Goal: Transaction & Acquisition: Purchase product/service

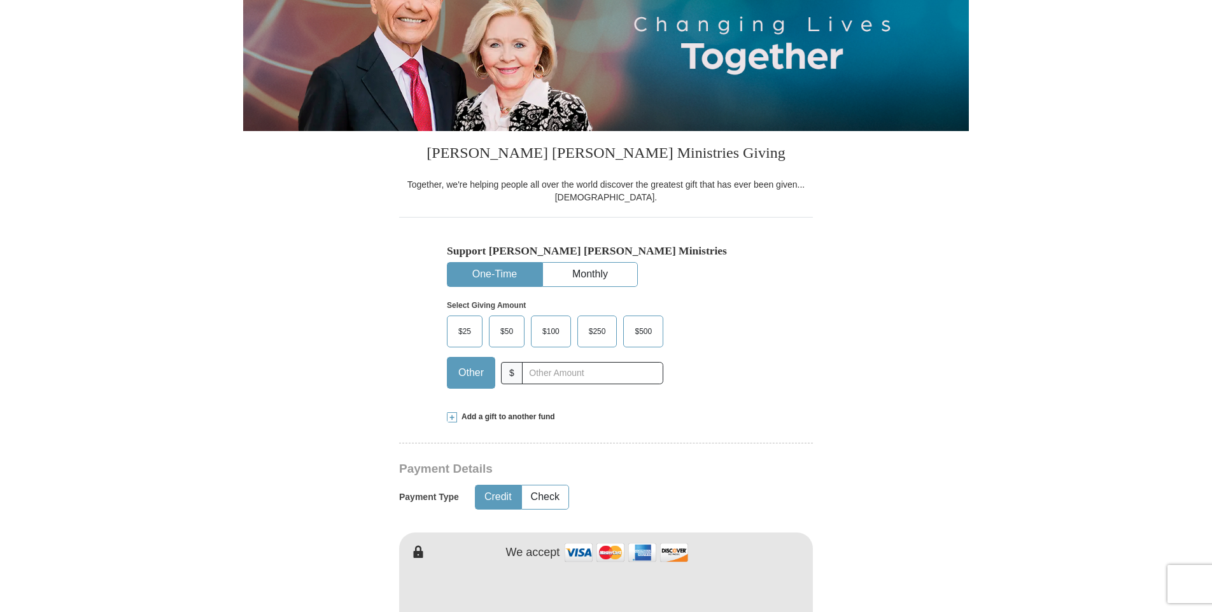
scroll to position [212, 0]
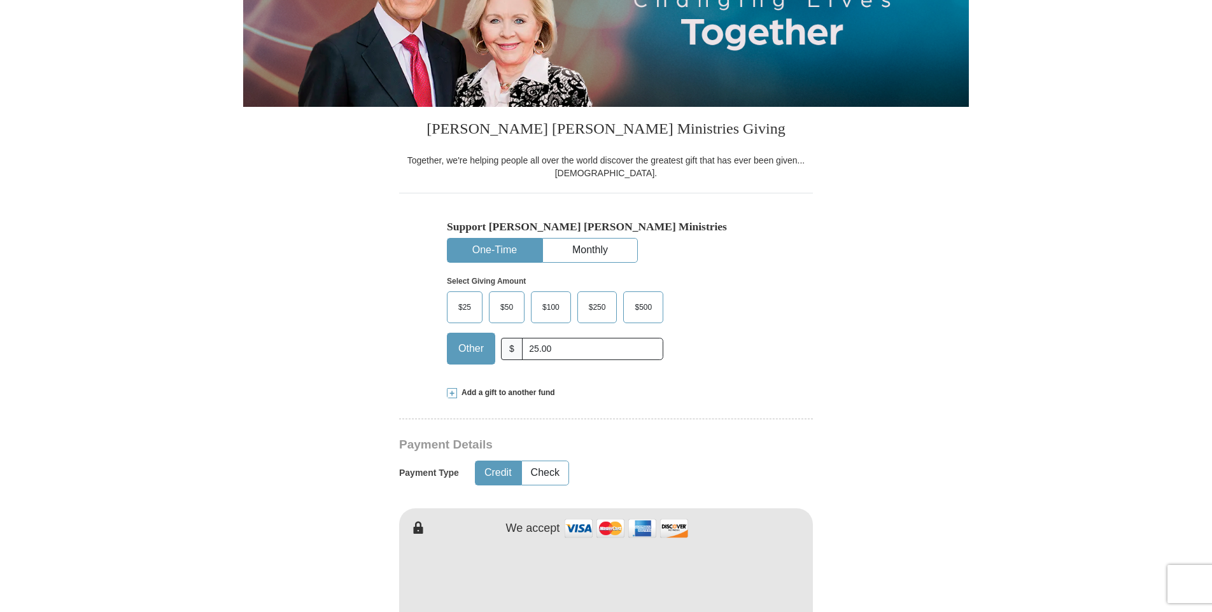
type input "25.00"
click at [842, 358] on form "Already have an account? Sign in for faster giving. Don't have an account? Crea…" at bounding box center [605, 619] width 725 height 1561
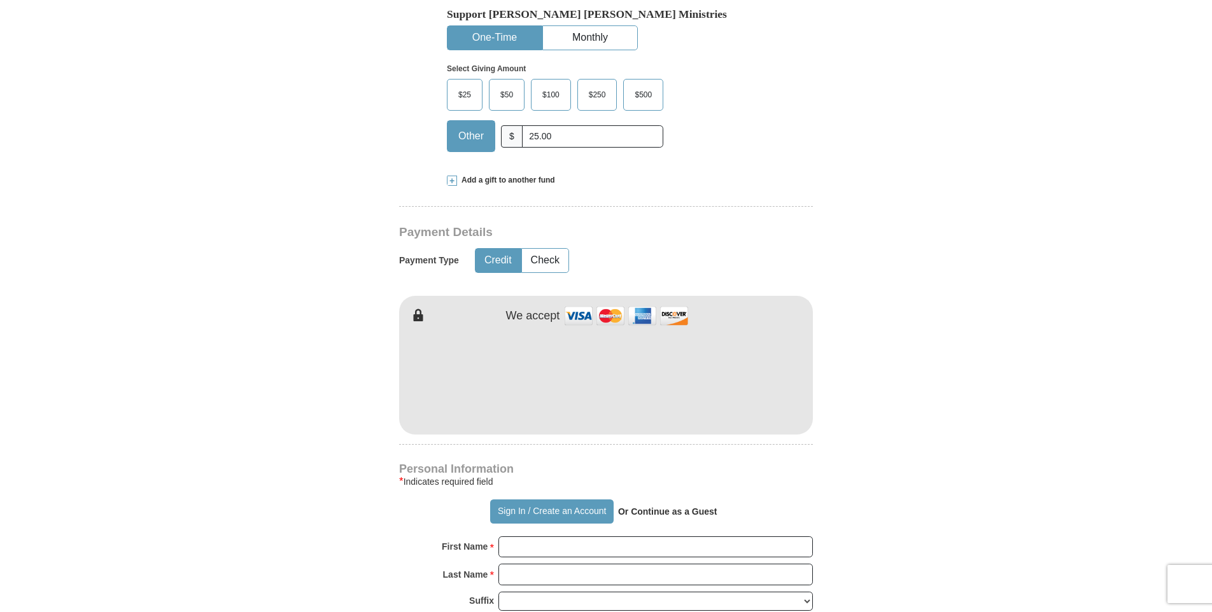
drag, startPoint x: 812, startPoint y: 367, endPoint x: 312, endPoint y: 366, distance: 500.1
click at [312, 366] on form "Already have an account? Sign in for faster giving. Don't have an account? Crea…" at bounding box center [605, 406] width 725 height 1561
click at [286, 443] on form "Already have an account? Sign in for faster giving. Don't have an account? Crea…" at bounding box center [605, 406] width 725 height 1561
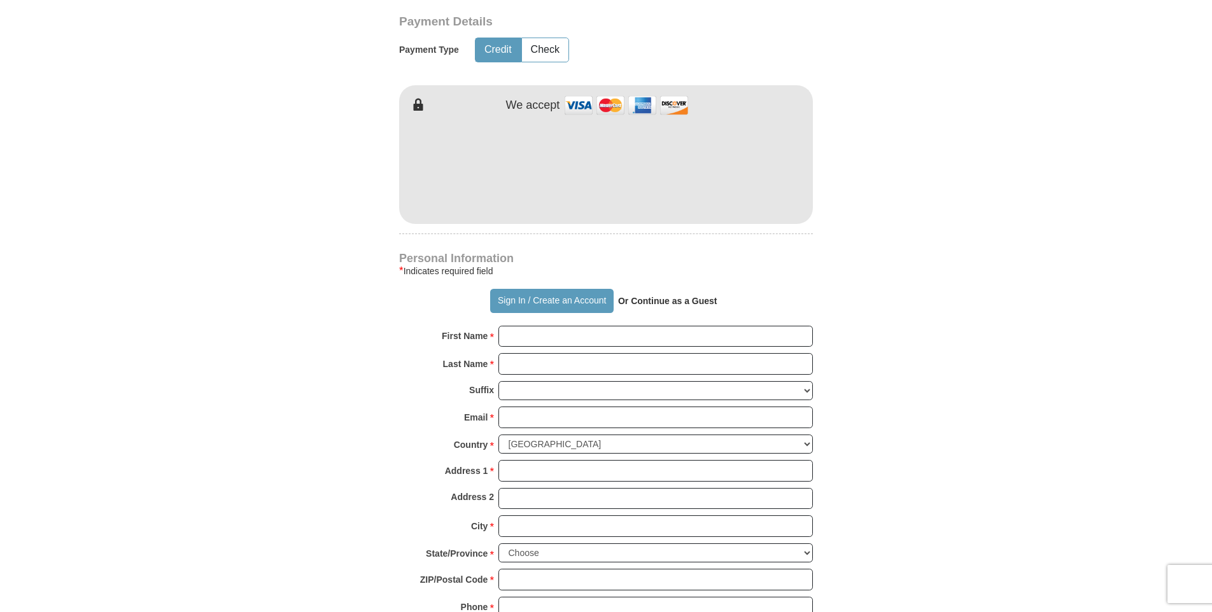
scroll to position [636, 0]
click at [508, 337] on input "First Name *" at bounding box center [655, 336] width 314 height 22
type input "[PERSON_NAME]"
type input "Bell"
click at [506, 411] on input "Email *" at bounding box center [655, 416] width 314 height 22
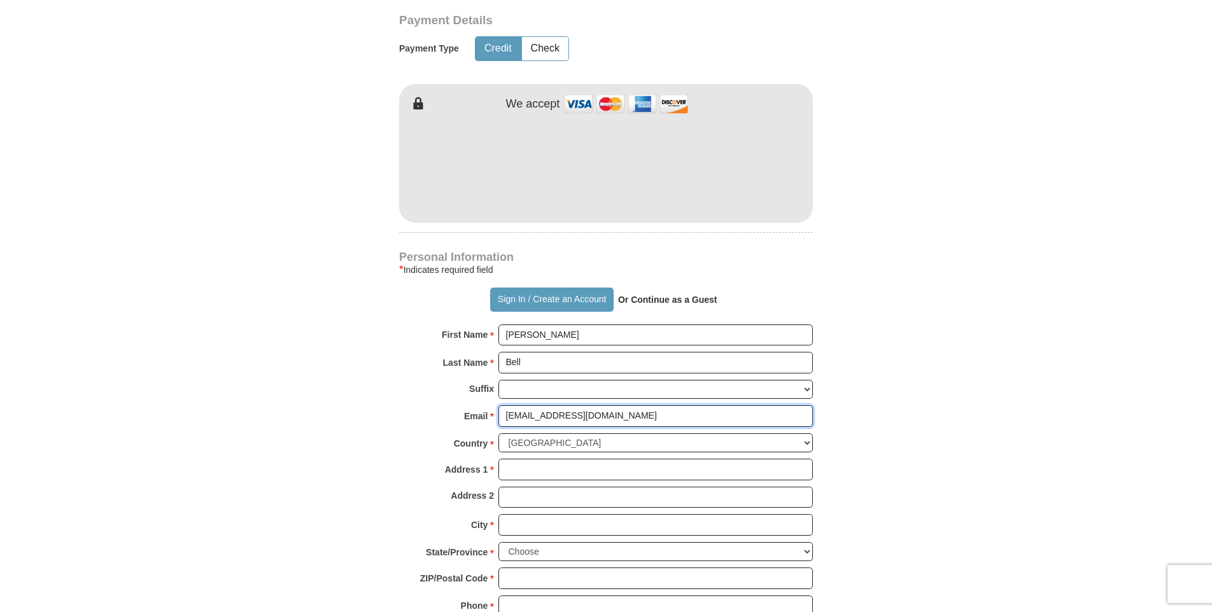
type input "[EMAIL_ADDRESS][DOMAIN_NAME]"
click at [379, 427] on form "Already have an account? Sign in for faster giving. Don't have an account? Crea…" at bounding box center [605, 195] width 725 height 1561
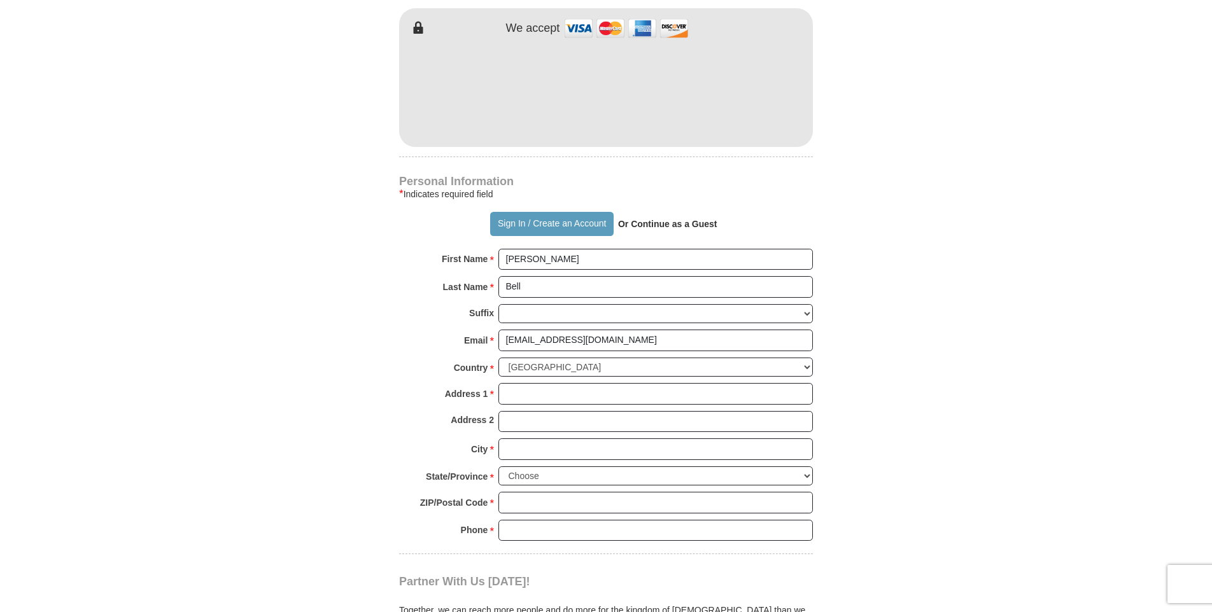
scroll to position [743, 0]
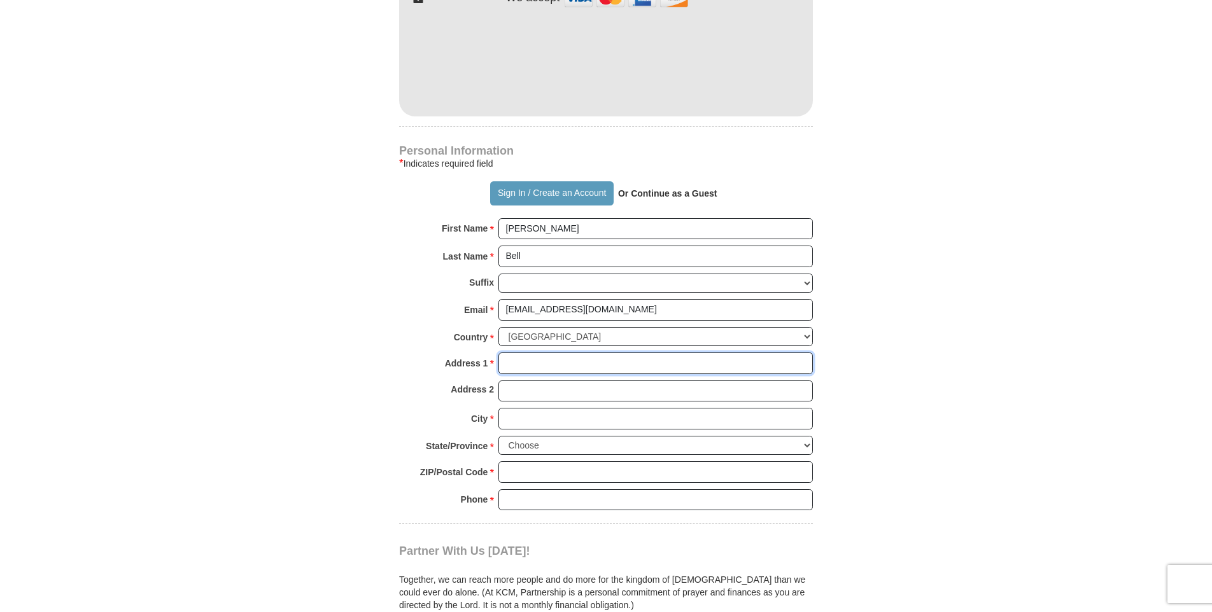
click at [529, 367] on input "Address 1 *" at bounding box center [655, 364] width 314 height 22
type input "[STREET_ADDRESS][PERSON_NAME]"
click at [157, 433] on body "Sign In Already have an account? Sign in for faster giving. Don't have an accou…" at bounding box center [606, 476] width 1212 height 2438
click at [557, 422] on input "City *" at bounding box center [655, 419] width 314 height 22
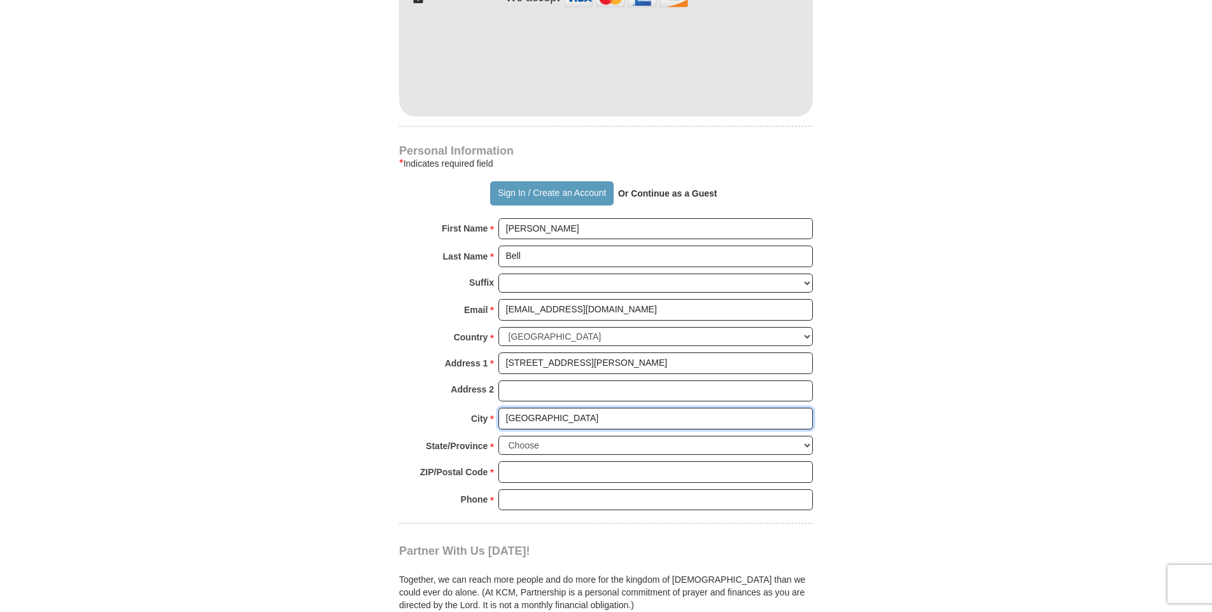
type input "[GEOGRAPHIC_DATA]"
click at [267, 448] on form "Already have an account? Sign in for faster giving. Don't have an account? Crea…" at bounding box center [605, 88] width 725 height 1561
click at [806, 443] on select "Choose [US_STATE] [US_STATE] [US_STATE] [US_STATE] [US_STATE] Armed Forces Amer…" at bounding box center [655, 446] width 314 height 20
select select "IN"
click at [498, 436] on select "Choose [US_STATE] [US_STATE] [US_STATE] [US_STATE] [US_STATE] Armed Forces Amer…" at bounding box center [655, 446] width 314 height 20
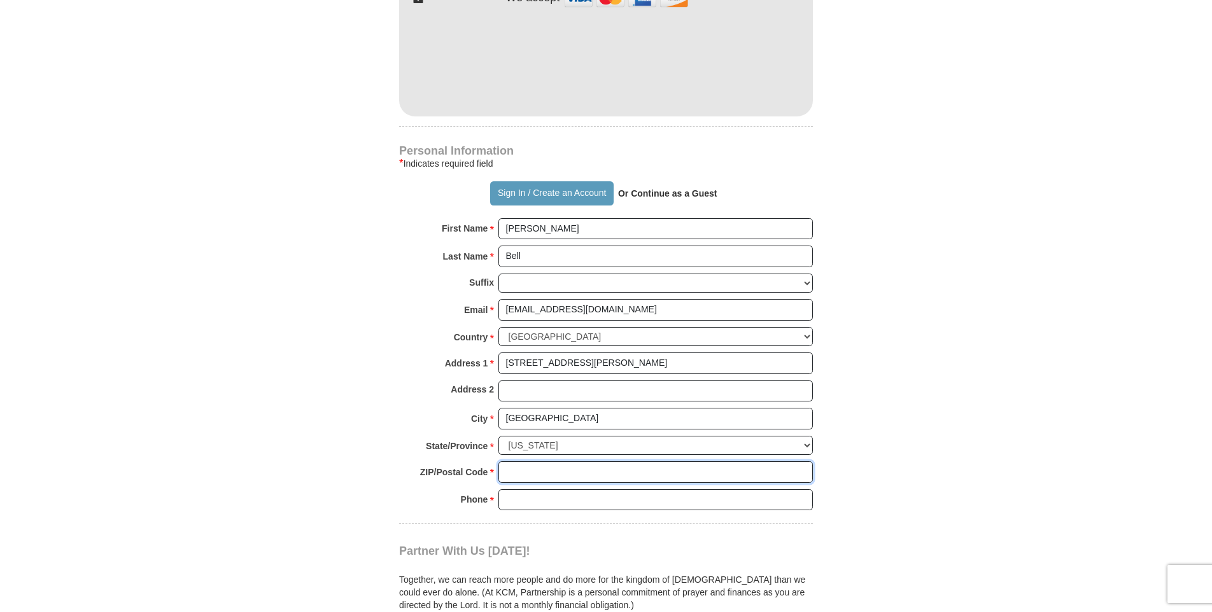
click at [547, 475] on input "ZIP/Postal Code *" at bounding box center [655, 472] width 314 height 22
type input "47909"
click at [344, 494] on form "Already have an account? Sign in for faster giving. Don't have an account? Crea…" at bounding box center [605, 88] width 725 height 1561
click at [527, 496] on input "Phone * *" at bounding box center [655, 500] width 314 height 22
type input "7654131121"
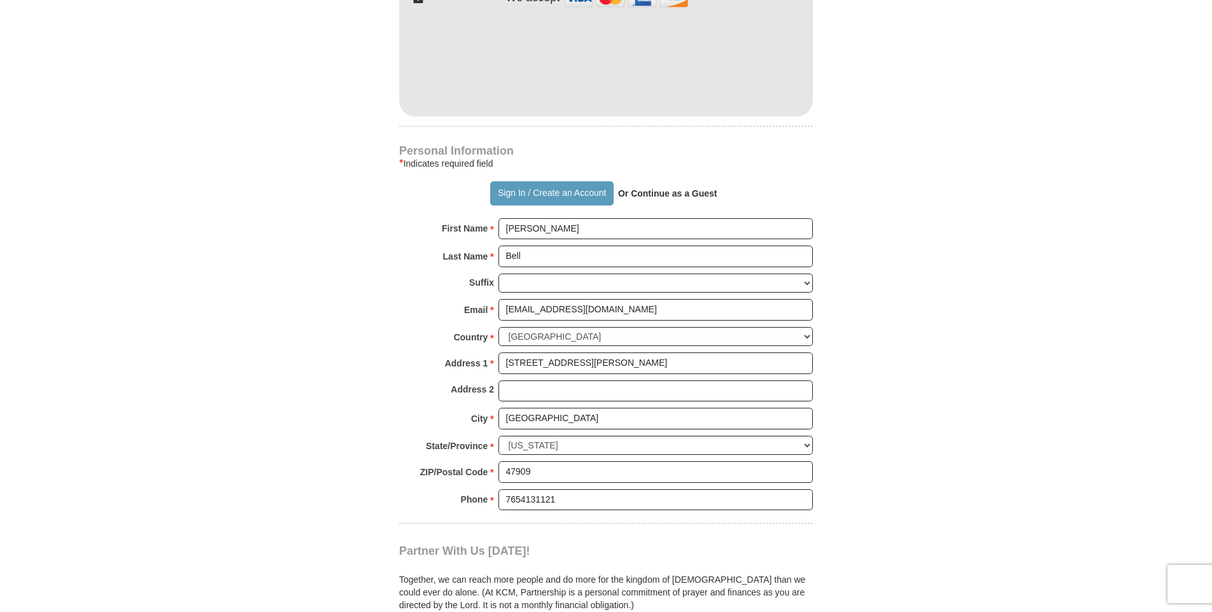
click at [186, 467] on body "Sign In Already have an account? Sign in for faster giving. Don't have an accou…" at bounding box center [606, 476] width 1212 height 2438
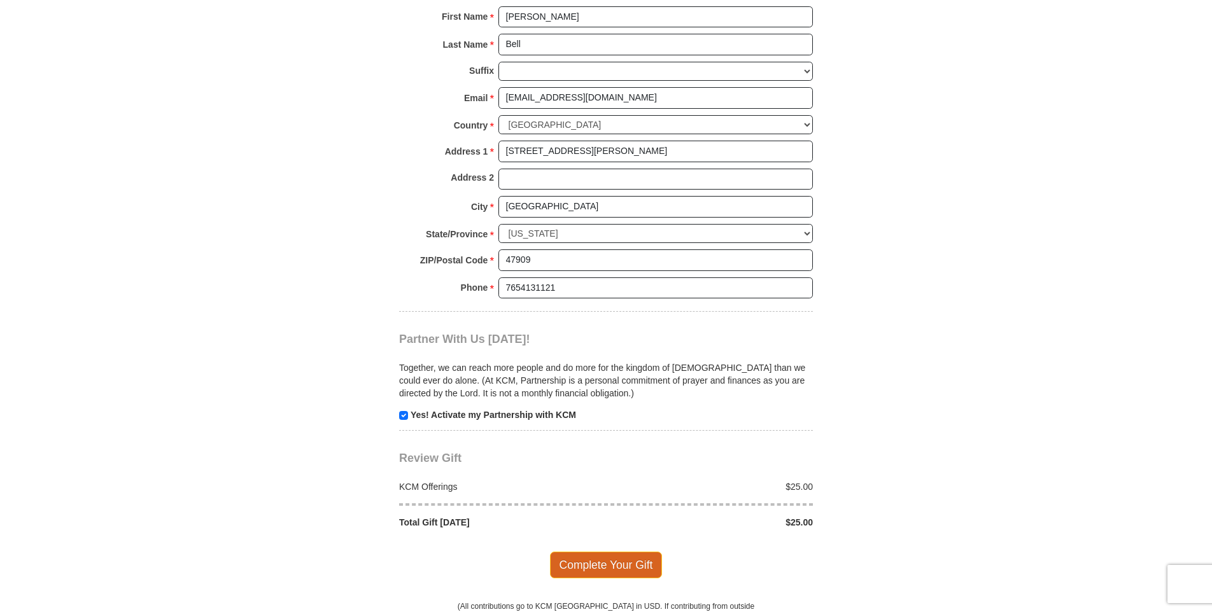
click at [606, 569] on span "Complete Your Gift" at bounding box center [606, 565] width 113 height 27
